Goal: Check status: Check status

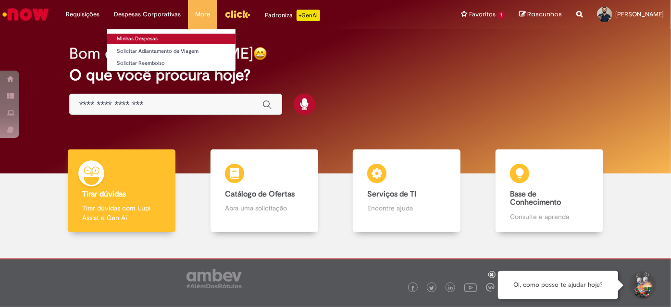
click at [138, 38] on link "Minhas Despesas" at bounding box center [171, 39] width 128 height 11
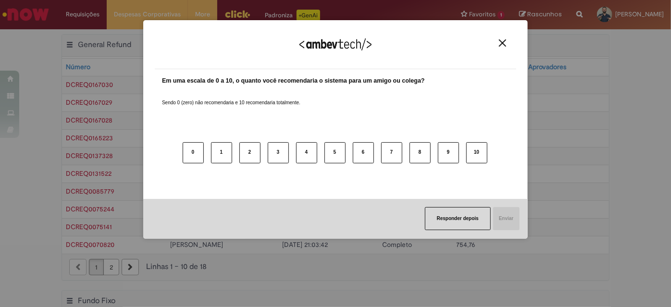
click at [499, 45] on img "Close" at bounding box center [502, 42] width 7 height 7
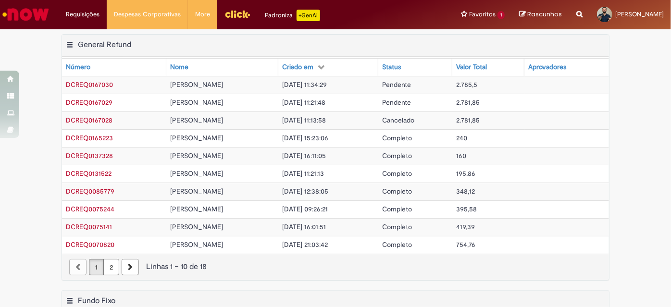
click at [327, 83] on span "[DATE] 11:34:29" at bounding box center [304, 84] width 45 height 9
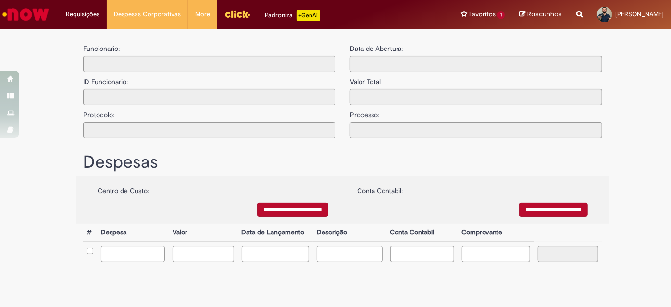
type input "**********"
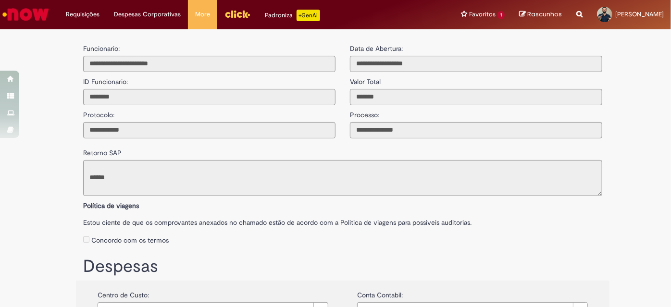
scroll to position [182, 0]
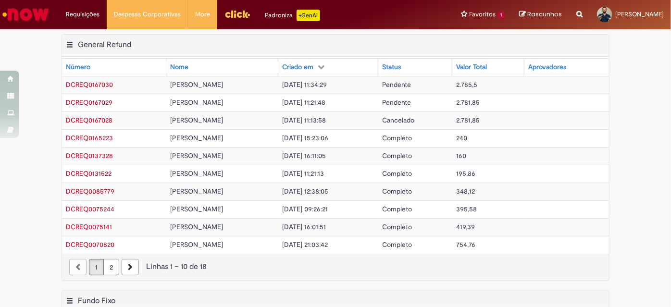
click at [123, 305] on div "Exportar como PDF Exportar como Excel Exportar como CSV Fundo Fixo Tabela - Pág…" at bounding box center [335, 302] width 547 height 23
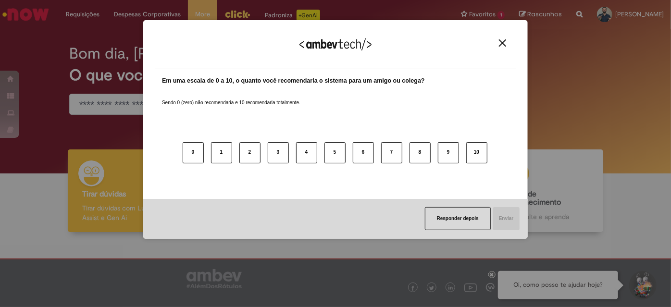
click at [501, 43] on img "Close" at bounding box center [502, 42] width 7 height 7
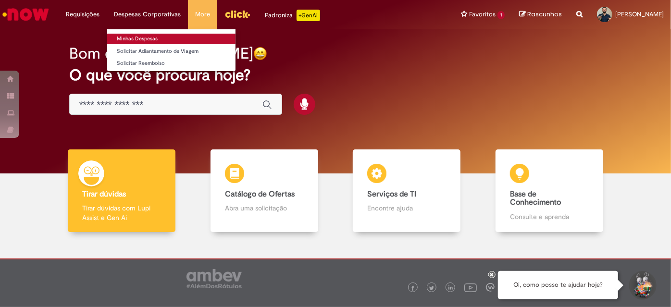
click at [156, 37] on link "Minhas Despesas" at bounding box center [171, 39] width 128 height 11
